Goal: Communication & Community: Ask a question

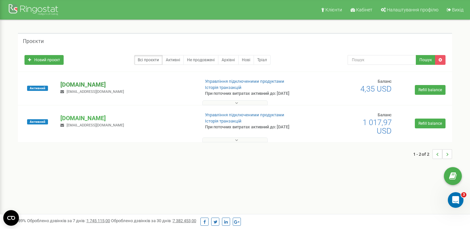
click at [72, 85] on p "[DOMAIN_NAME]" at bounding box center [127, 85] width 134 height 8
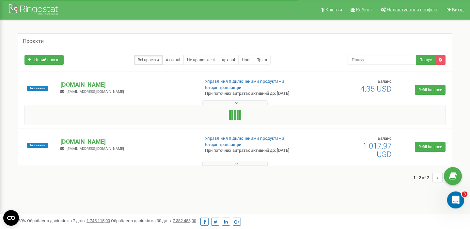
click at [455, 199] on icon "Відкрити програму для спілкування Intercom" at bounding box center [454, 199] width 5 height 5
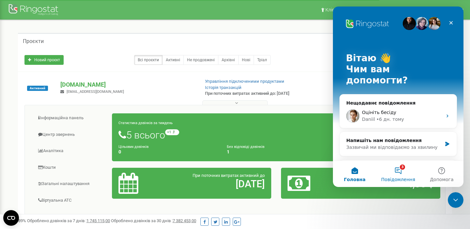
click at [397, 171] on button "3 Повідомлення" at bounding box center [397, 174] width 43 height 26
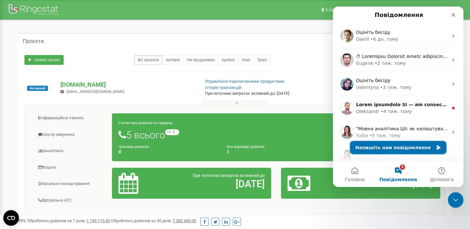
click at [383, 148] on button "Напишіть нам повідомлення" at bounding box center [398, 147] width 96 height 13
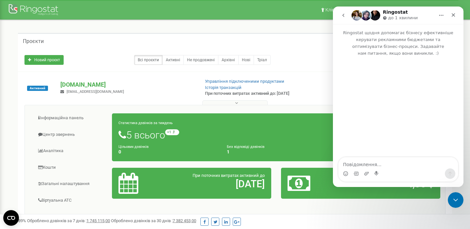
type textarea "d"
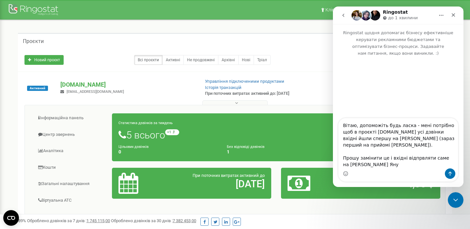
type textarea "Вітаю, допоможіть будь ласка - мені потрібно щоб в проєкті [DOMAIN_NAME] усі дз…"
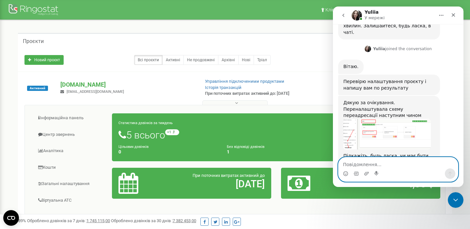
scroll to position [262, 0]
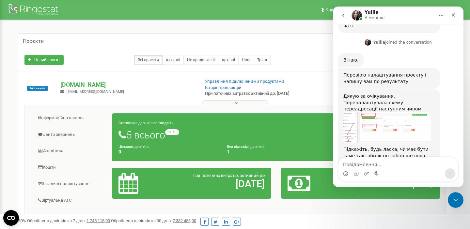
click at [387, 113] on img "Yuliia каже…" at bounding box center [386, 128] width 87 height 31
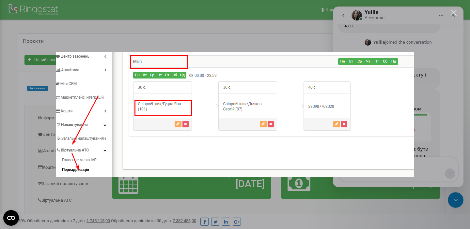
click at [432, 118] on div "Месенджер Intercom" at bounding box center [235, 114] width 470 height 229
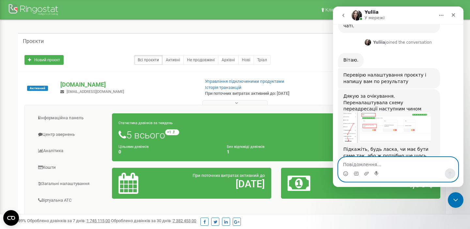
click at [365, 166] on textarea "Повідомлення..." at bounding box center [397, 163] width 119 height 11
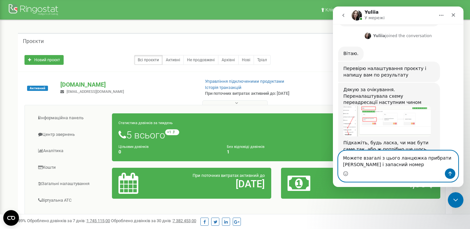
scroll to position [275, 0]
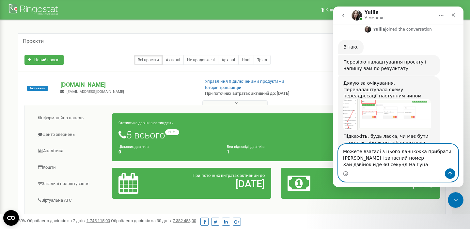
type textarea "Можете взагалі з цього ланцюжка прибрати [PERSON_NAME] і запасний номер Хай дзв…"
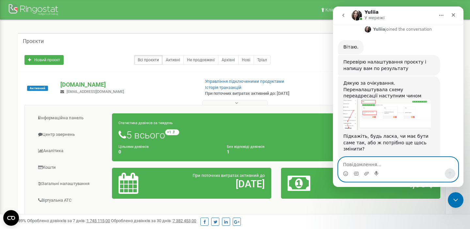
scroll to position [294, 0]
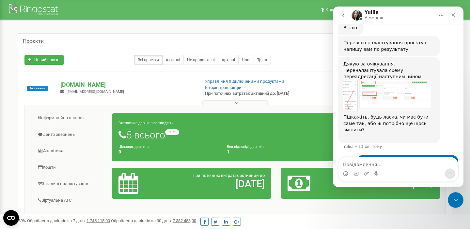
click at [384, 80] on img "Yuliia каже…" at bounding box center [386, 95] width 87 height 31
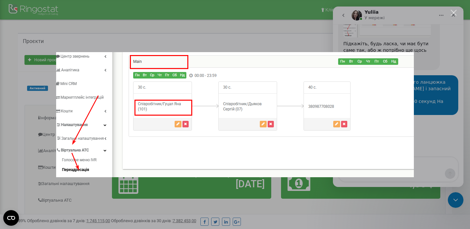
scroll to position [342, 0]
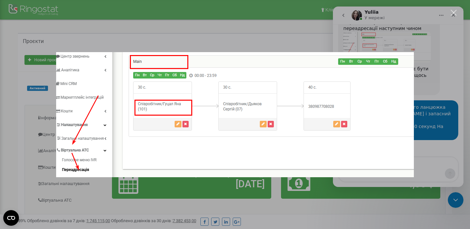
click at [428, 91] on div "Месенджер Intercom" at bounding box center [235, 114] width 470 height 229
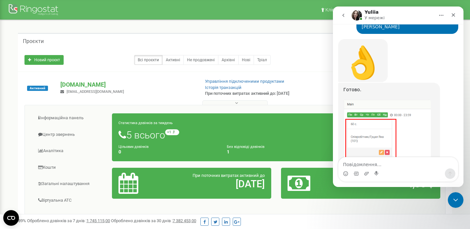
scroll to position [451, 0]
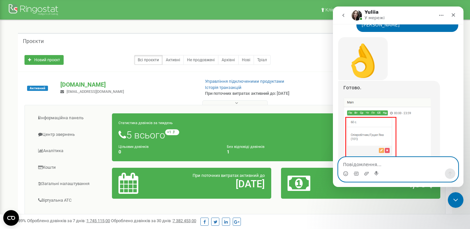
click at [360, 163] on textarea "Повідомлення..." at bounding box center [397, 163] width 119 height 11
type textarea "Усе, дякую!"
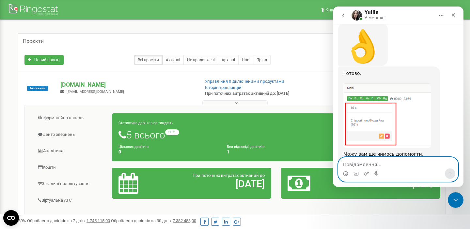
scroll to position [470, 0]
